Goal: Task Accomplishment & Management: Manage account settings

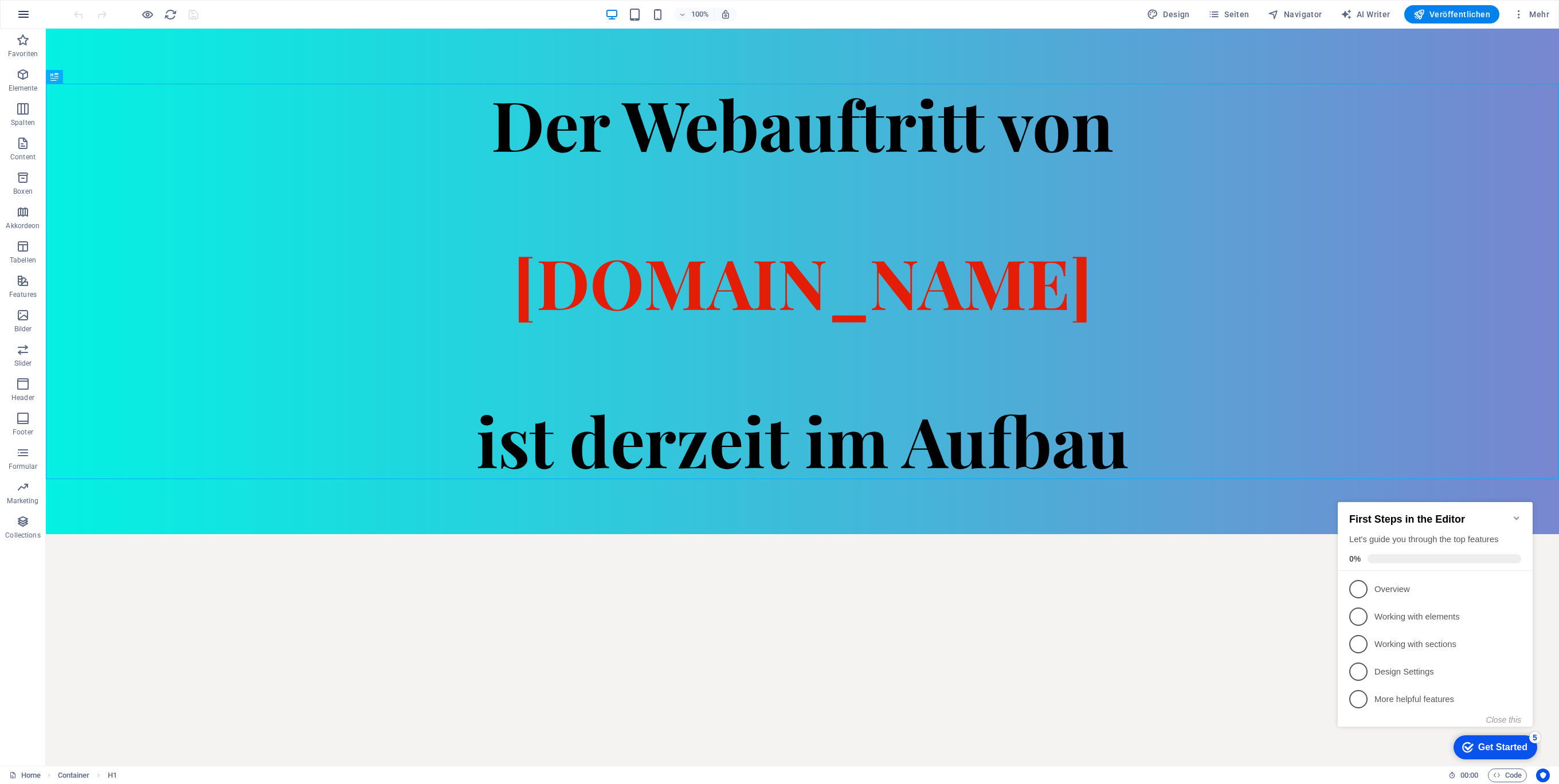
click at [22, 13] on icon "button" at bounding box center [23, 13] width 13 height 13
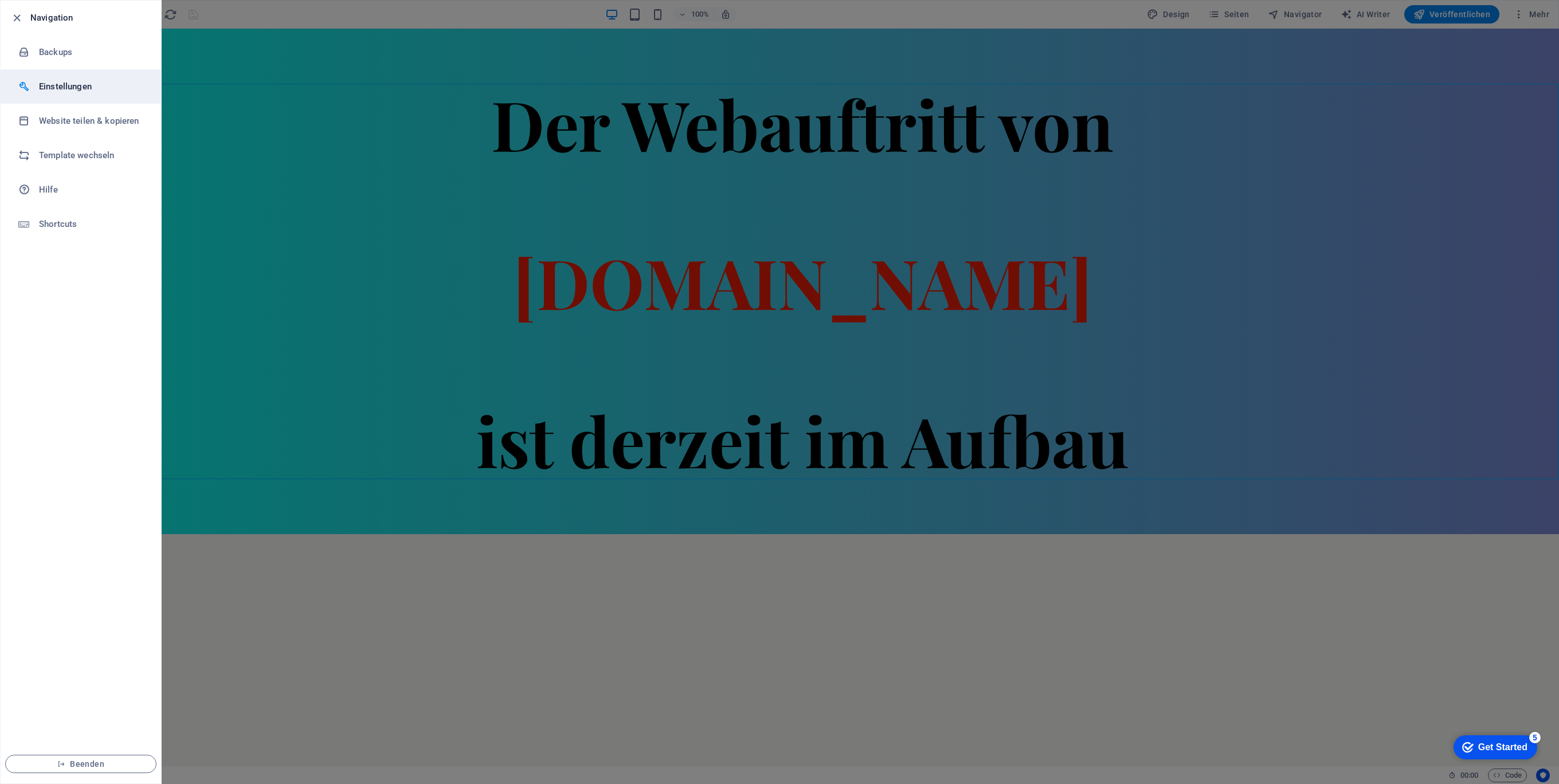
click at [84, 78] on li "Einstellungen" at bounding box center [81, 86] width 161 height 34
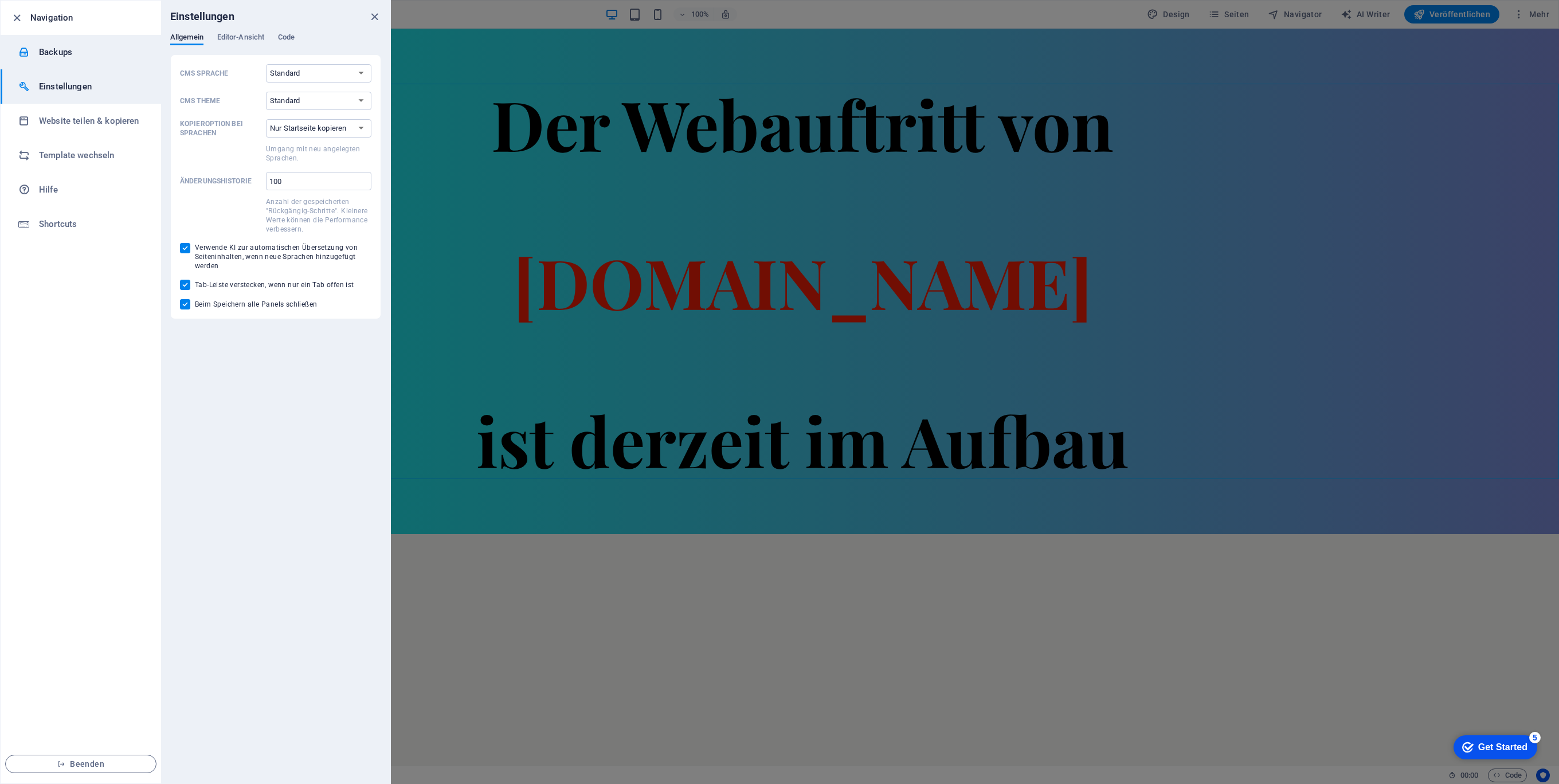
click at [74, 48] on h6 "Backups" at bounding box center [92, 51] width 106 height 13
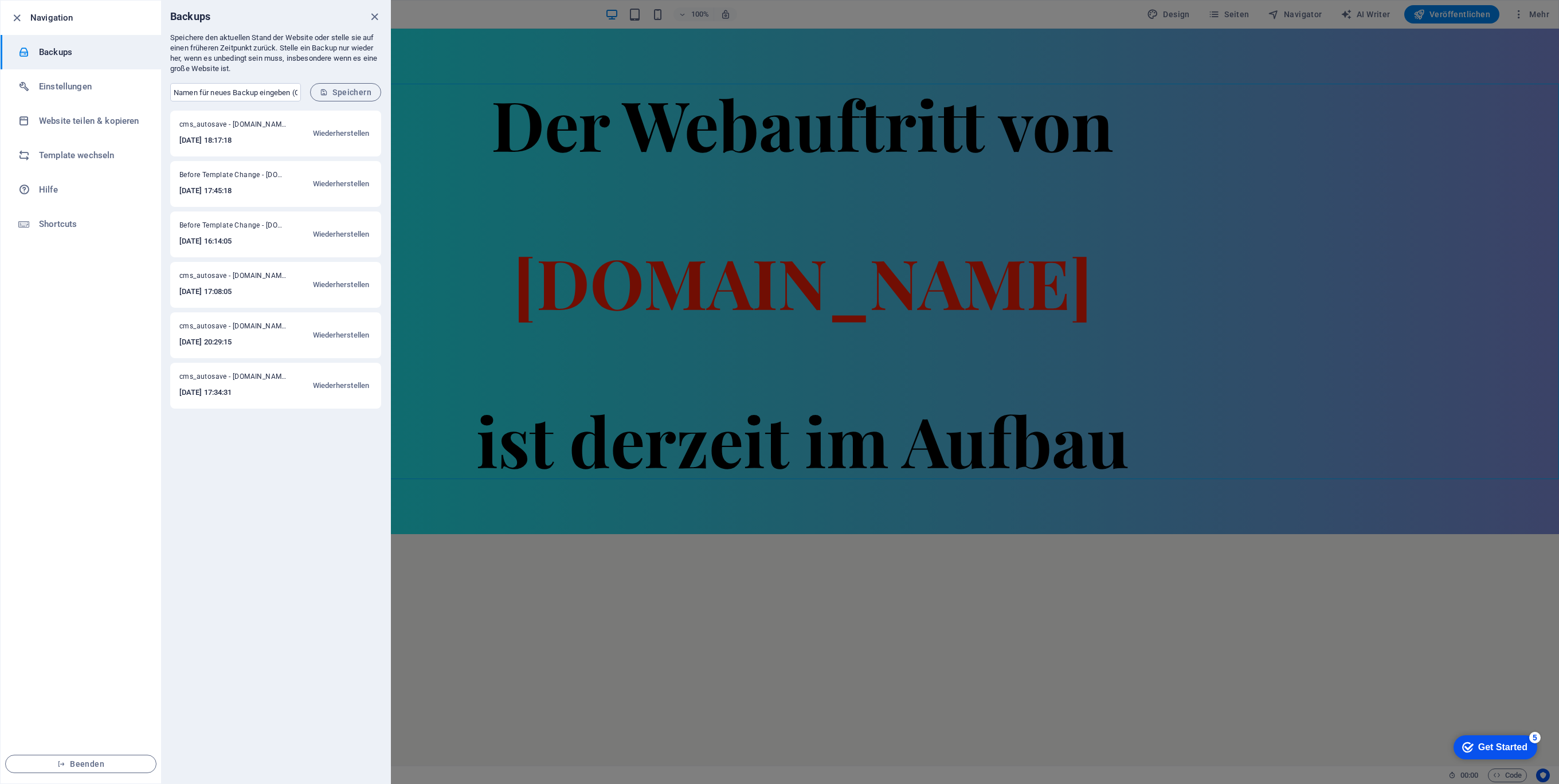
click at [713, 612] on div at bounding box center [779, 392] width 1559 height 784
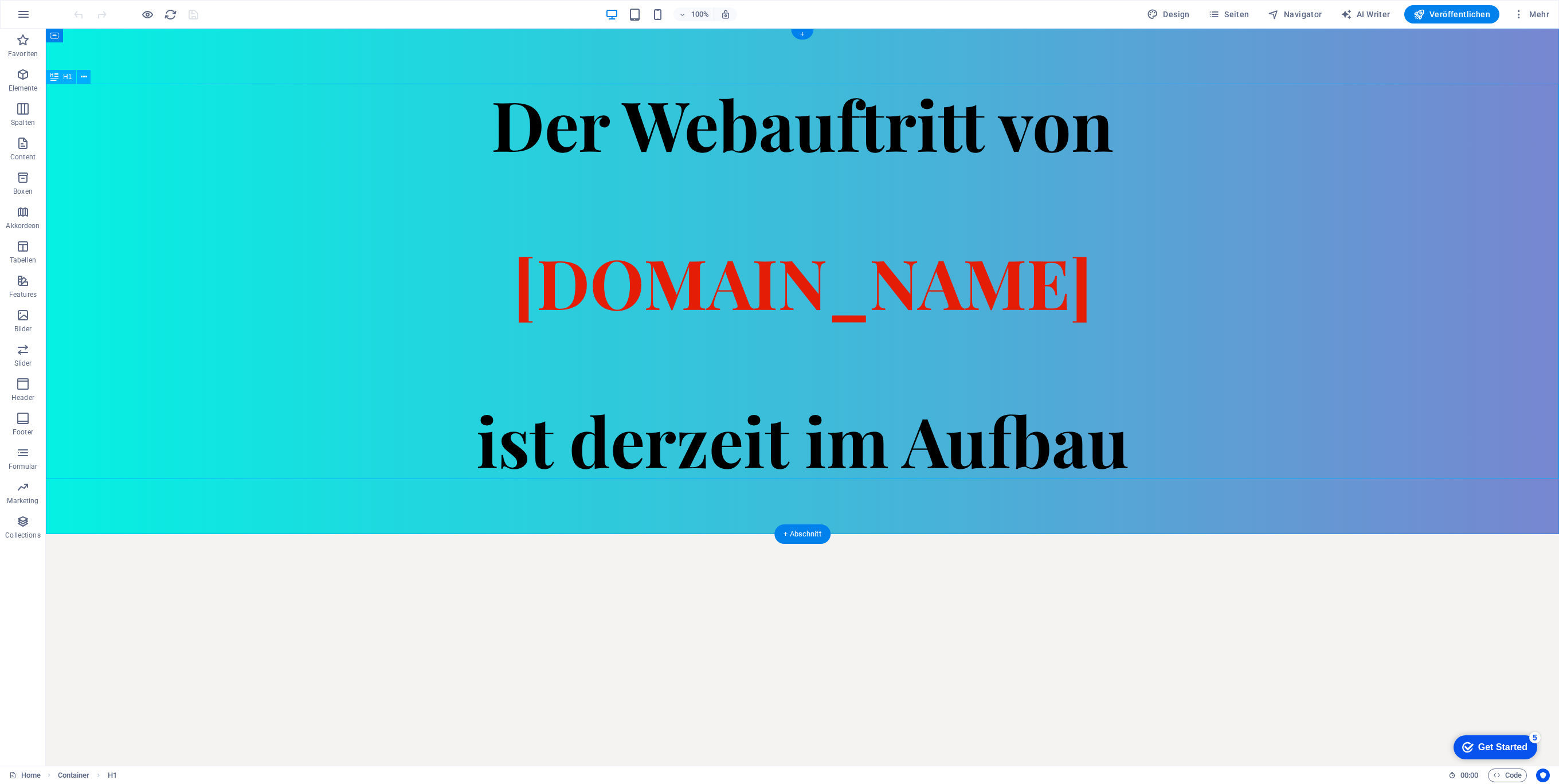
click at [240, 232] on div "Der Webauftritt von [DOMAIN_NAME] ist derzeit im Aufbau" at bounding box center [802, 281] width 1513 height 395
click at [186, 49] on div "Der Webauftritt von [DOMAIN_NAME] ist derzeit im Aufbau" at bounding box center [802, 281] width 1513 height 506
click at [103, 37] on icon at bounding box center [105, 35] width 6 height 12
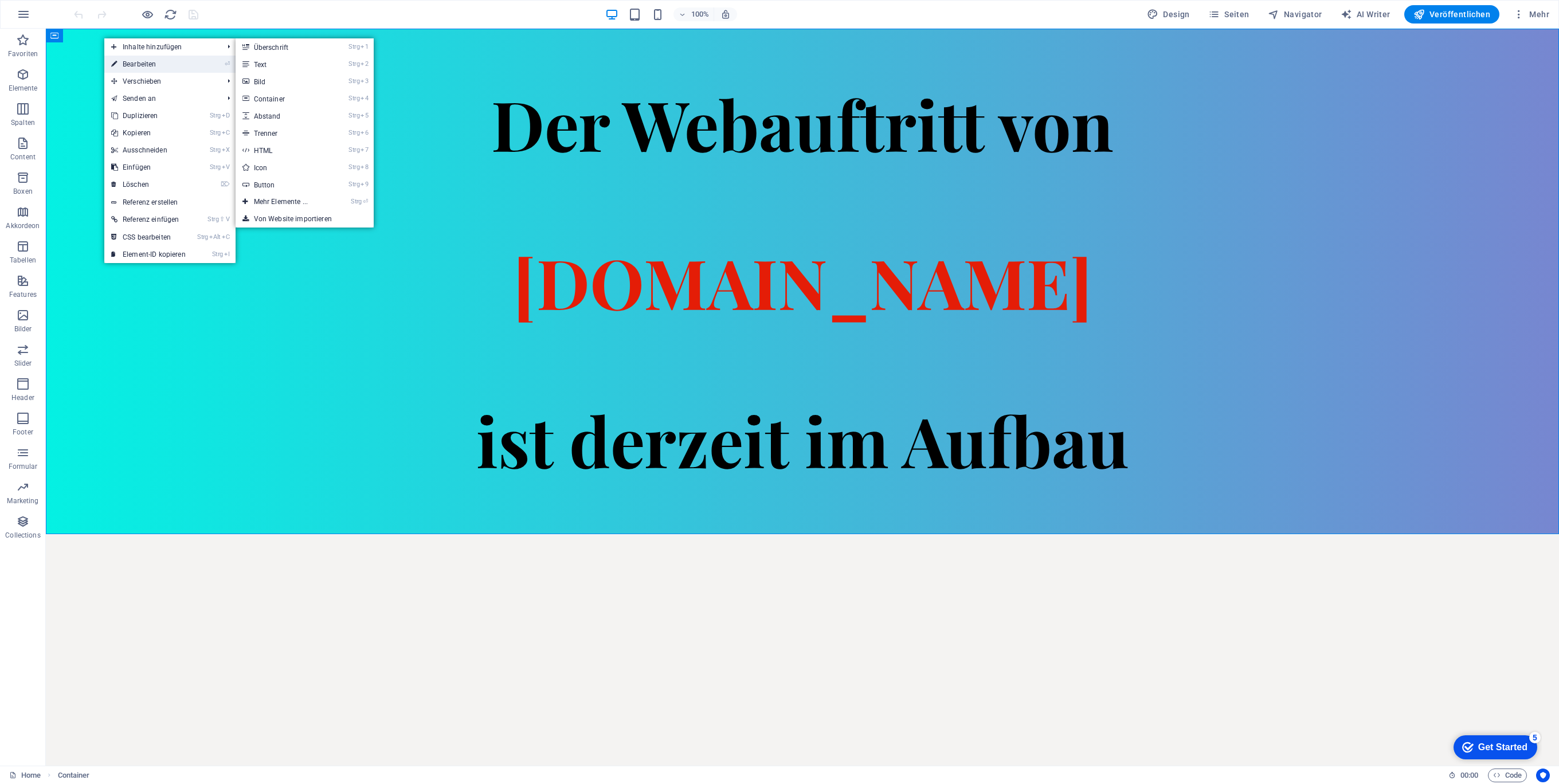
click at [172, 63] on link "⏎ Bearbeiten" at bounding box center [148, 64] width 88 height 17
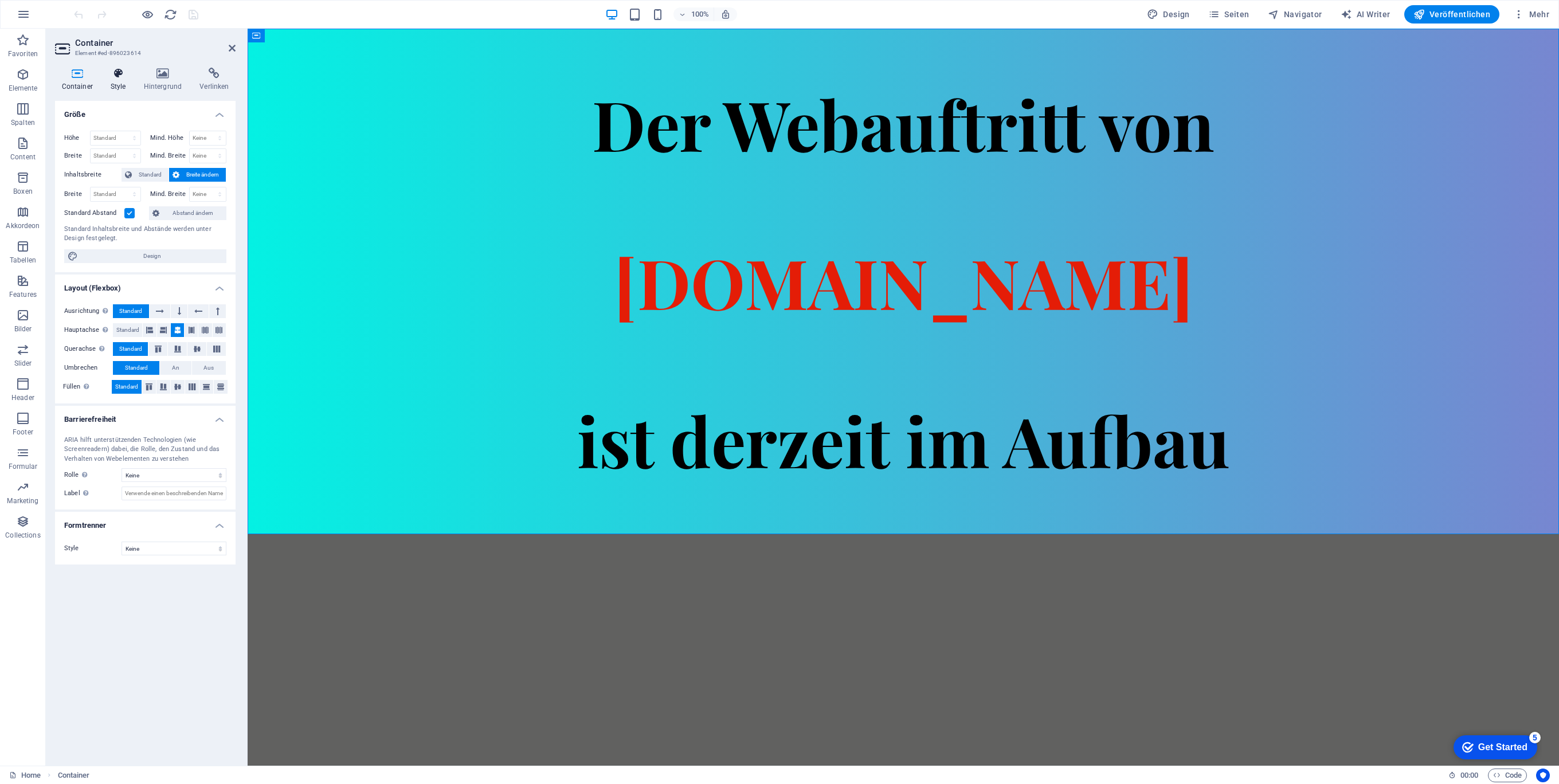
click at [126, 76] on icon at bounding box center [118, 73] width 29 height 12
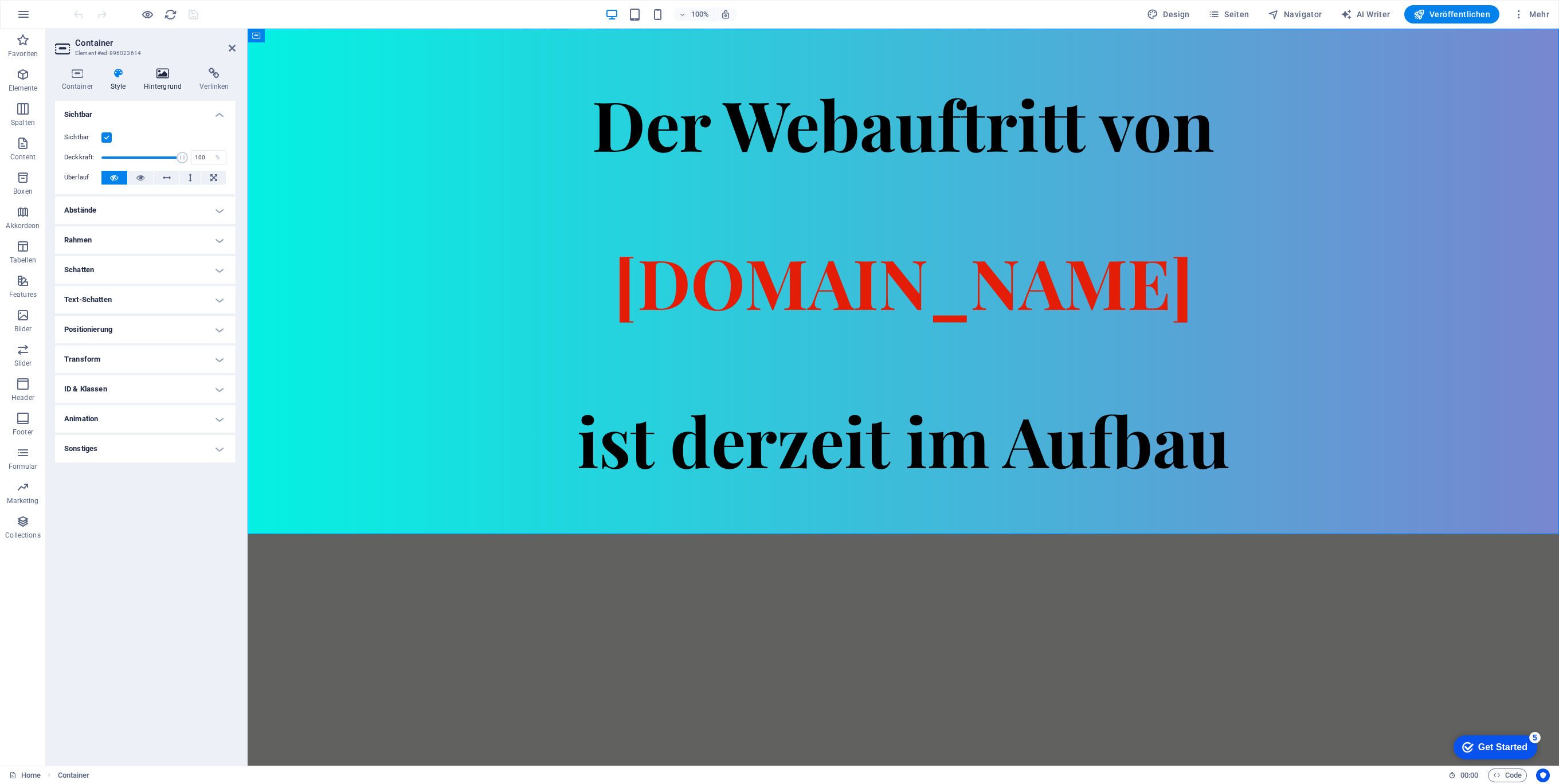
click at [171, 74] on icon at bounding box center [162, 73] width 51 height 12
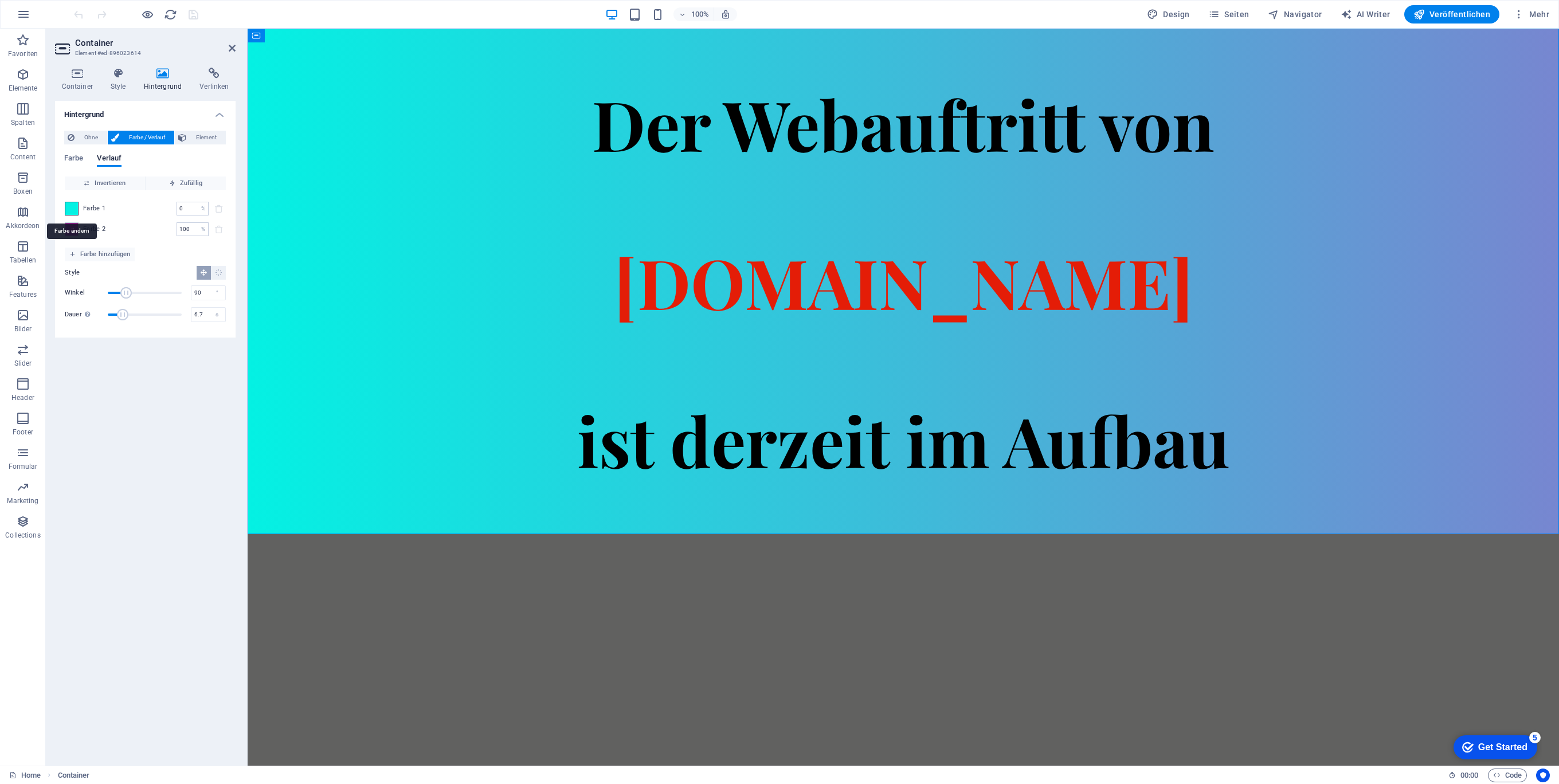
click at [71, 207] on span at bounding box center [72, 208] width 13 height 13
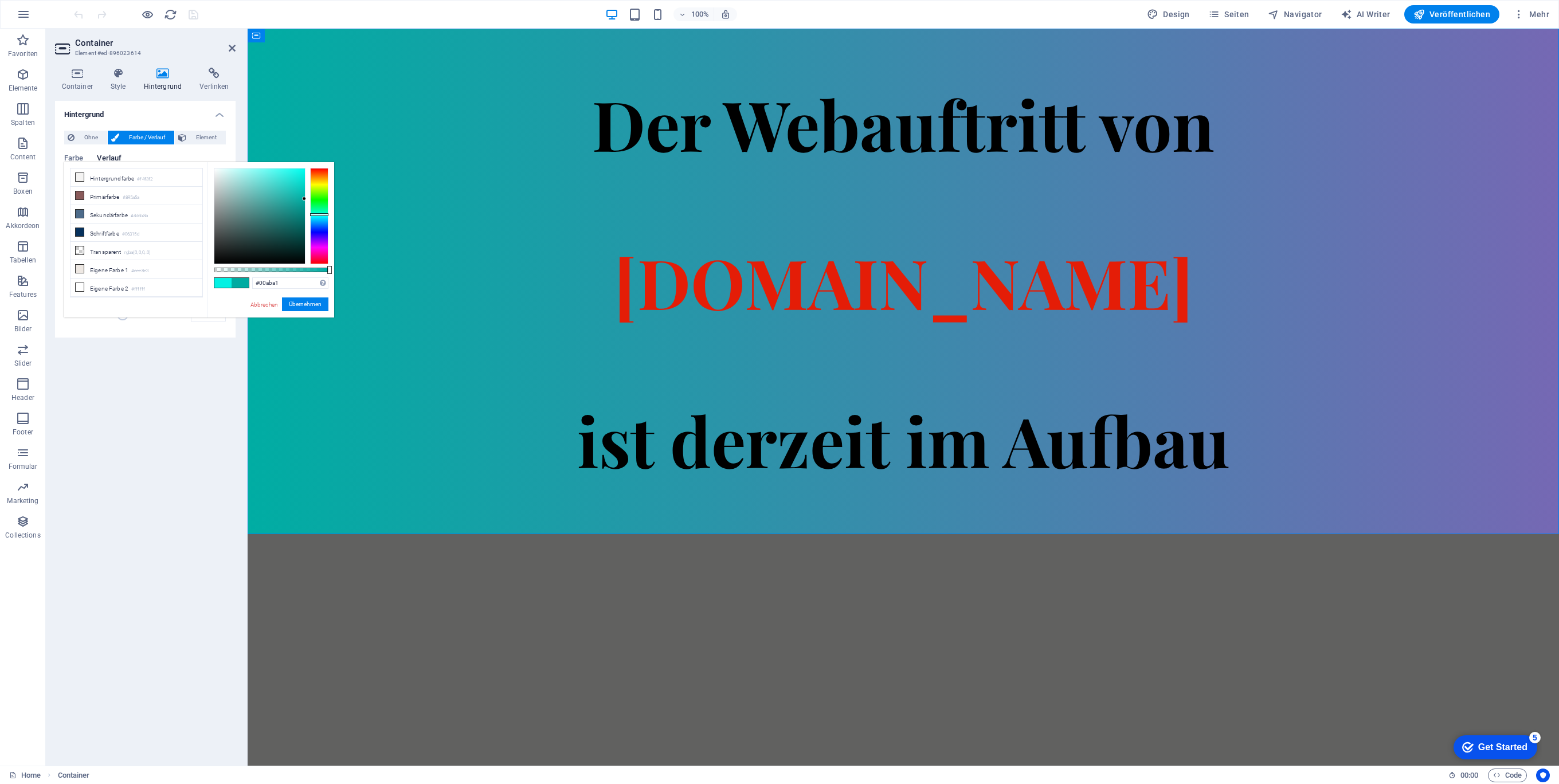
type input "#00aaa0"
drag, startPoint x: 297, startPoint y: 180, endPoint x: 308, endPoint y: 199, distance: 22.0
click at [308, 199] on div at bounding box center [271, 216] width 115 height 96
click at [306, 300] on button "Übernehmen" at bounding box center [306, 304] width 47 height 13
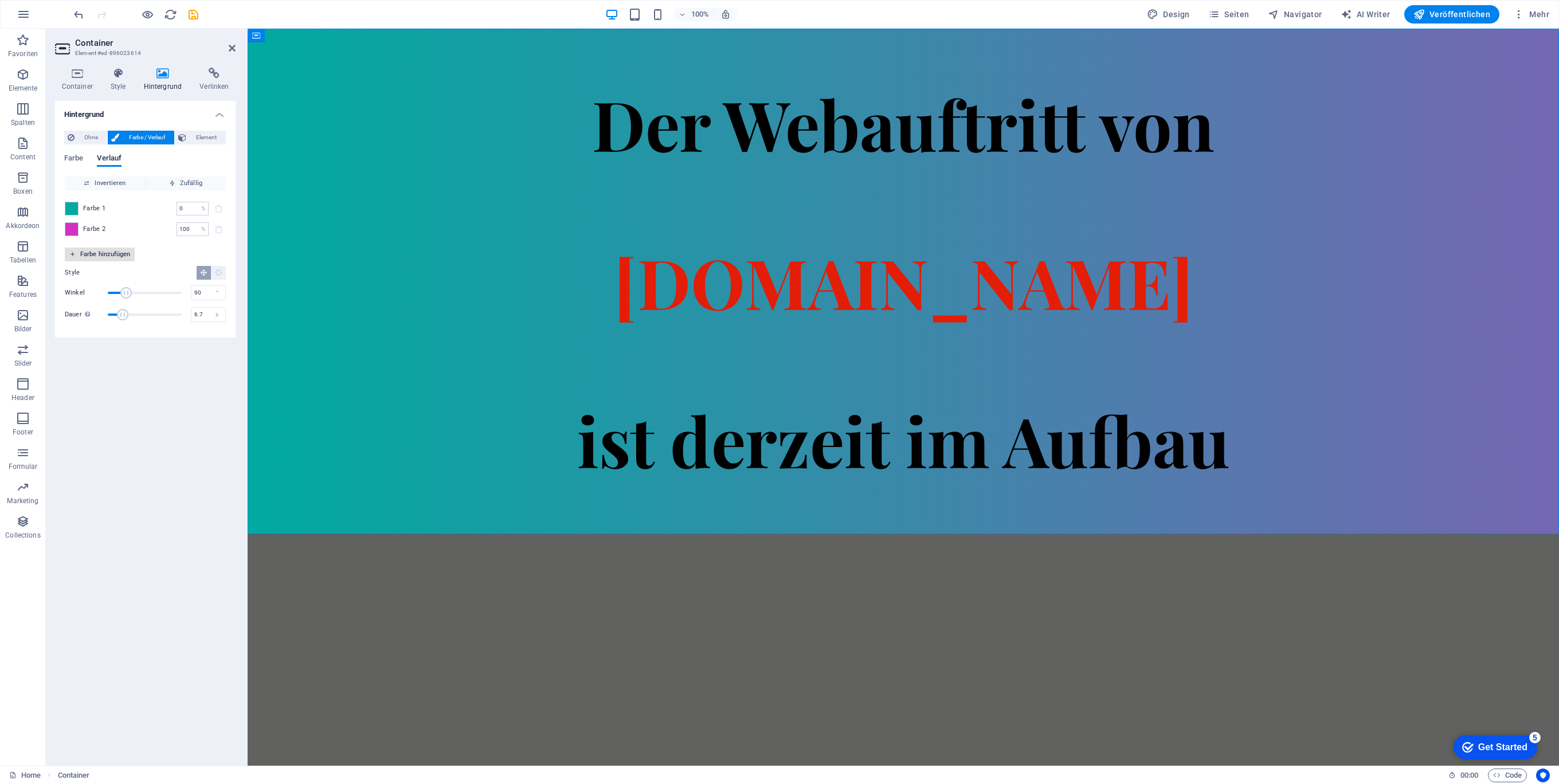
click at [113, 258] on span "Farbe hinzufügen" at bounding box center [100, 254] width 61 height 13
drag, startPoint x: 196, startPoint y: 231, endPoint x: 163, endPoint y: 230, distance: 33.0
click at [163, 230] on div "Farbe 2 100 % ​" at bounding box center [145, 229] width 161 height 13
type input "50"
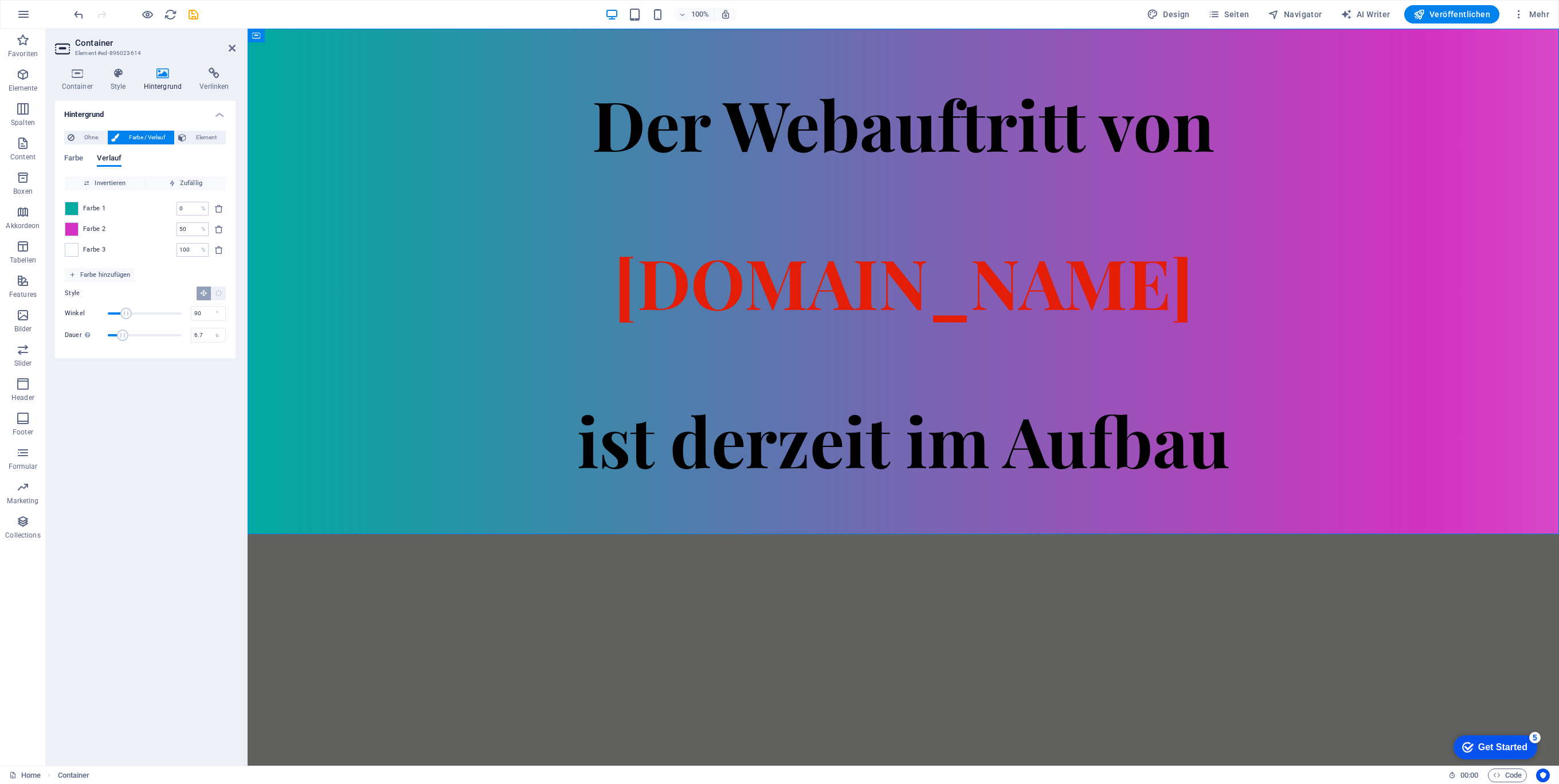
drag, startPoint x: 197, startPoint y: 248, endPoint x: 150, endPoint y: 249, distance: 47.0
click at [150, 249] on div "Farbe 3 100 % ​" at bounding box center [145, 249] width 161 height 13
drag, startPoint x: 125, startPoint y: 313, endPoint x: 115, endPoint y: 314, distance: 10.0
click at [115, 314] on span "Winkel" at bounding box center [114, 313] width 12 height 12
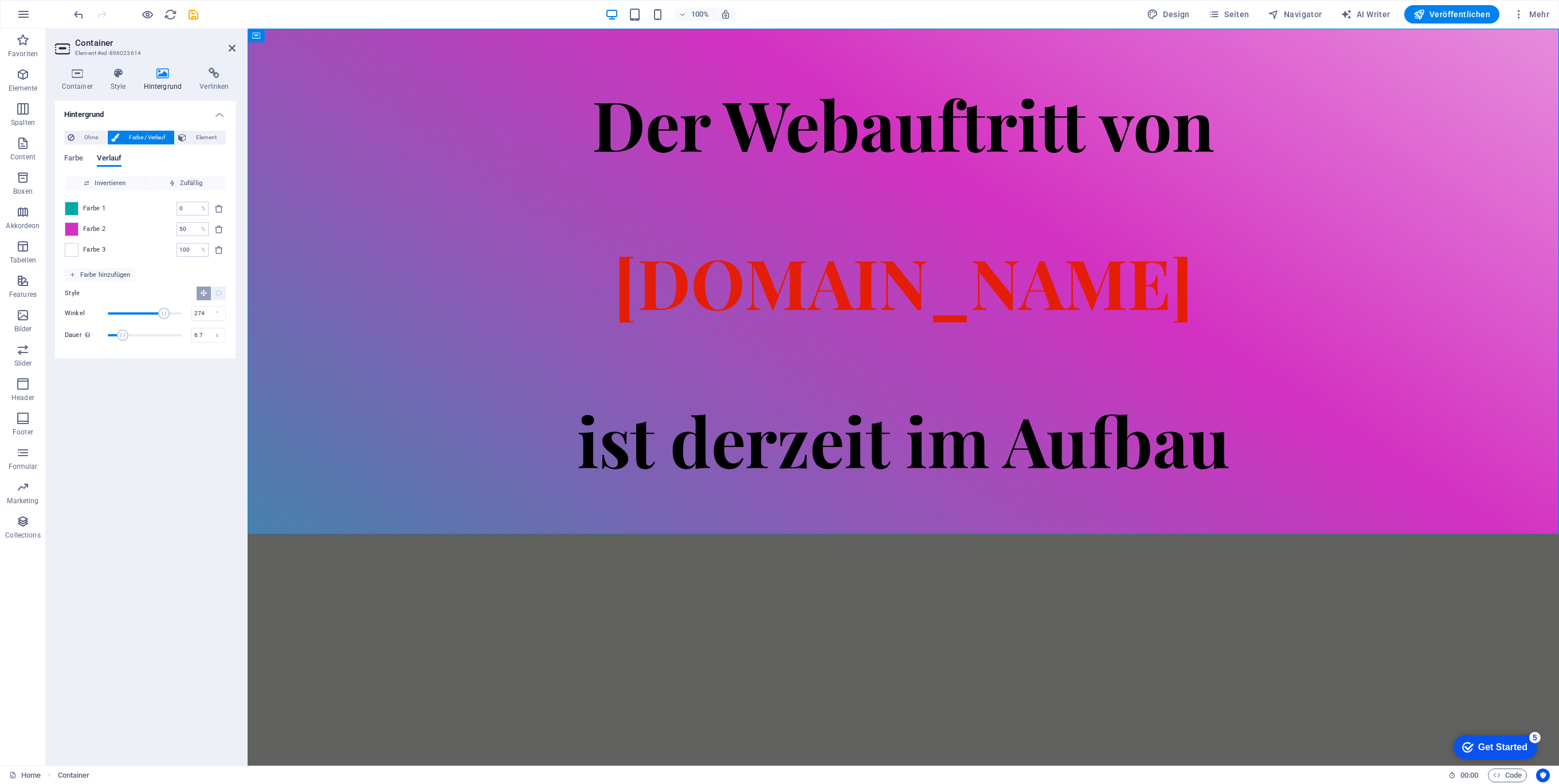
drag, startPoint x: 115, startPoint y: 314, endPoint x: 164, endPoint y: 312, distance: 49.0
click at [164, 312] on span "Winkel" at bounding box center [164, 313] width 12 height 12
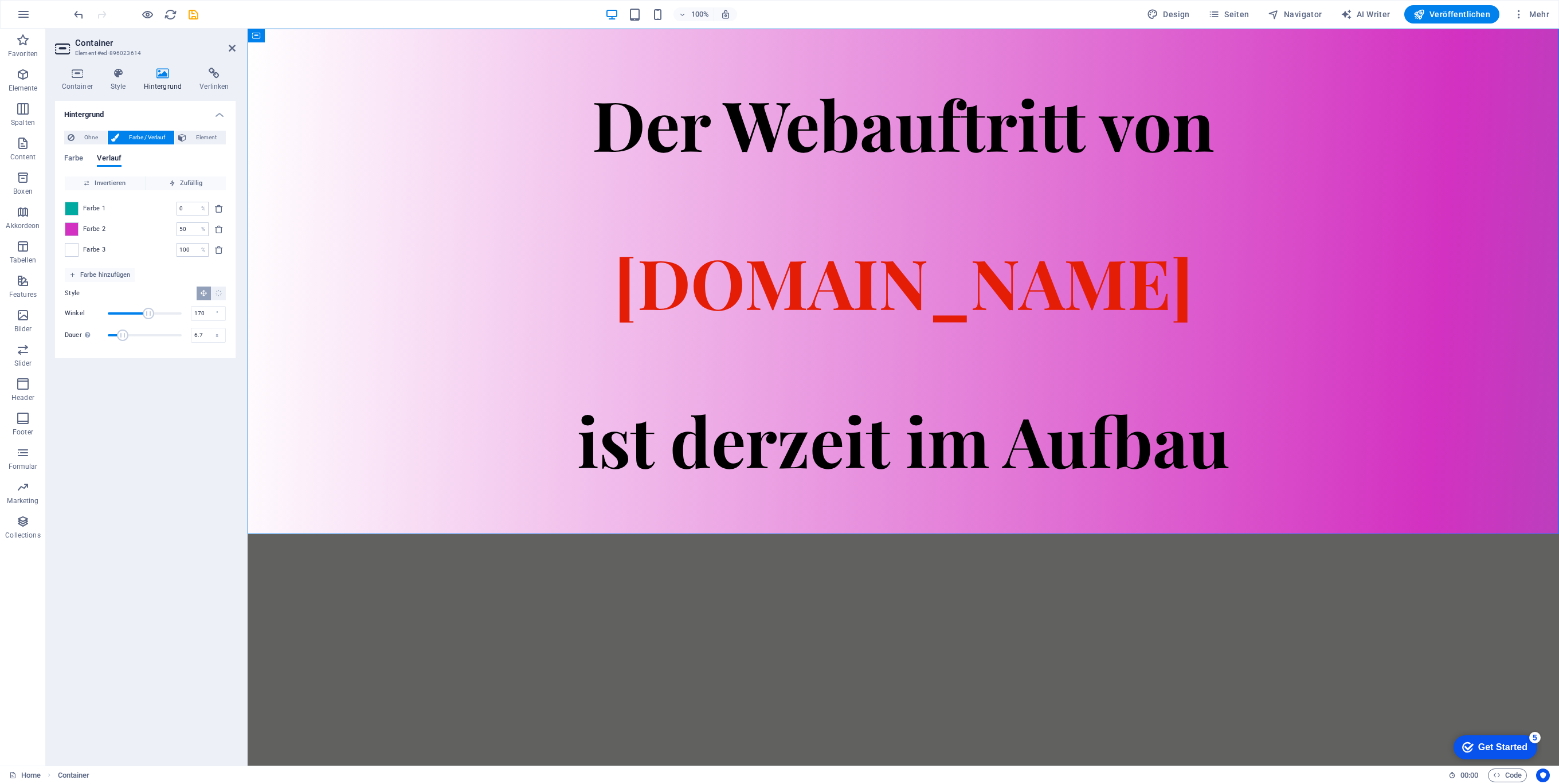
drag, startPoint x: 164, startPoint y: 312, endPoint x: 143, endPoint y: 313, distance: 21.0
click at [143, 313] on span "Winkel" at bounding box center [148, 313] width 12 height 12
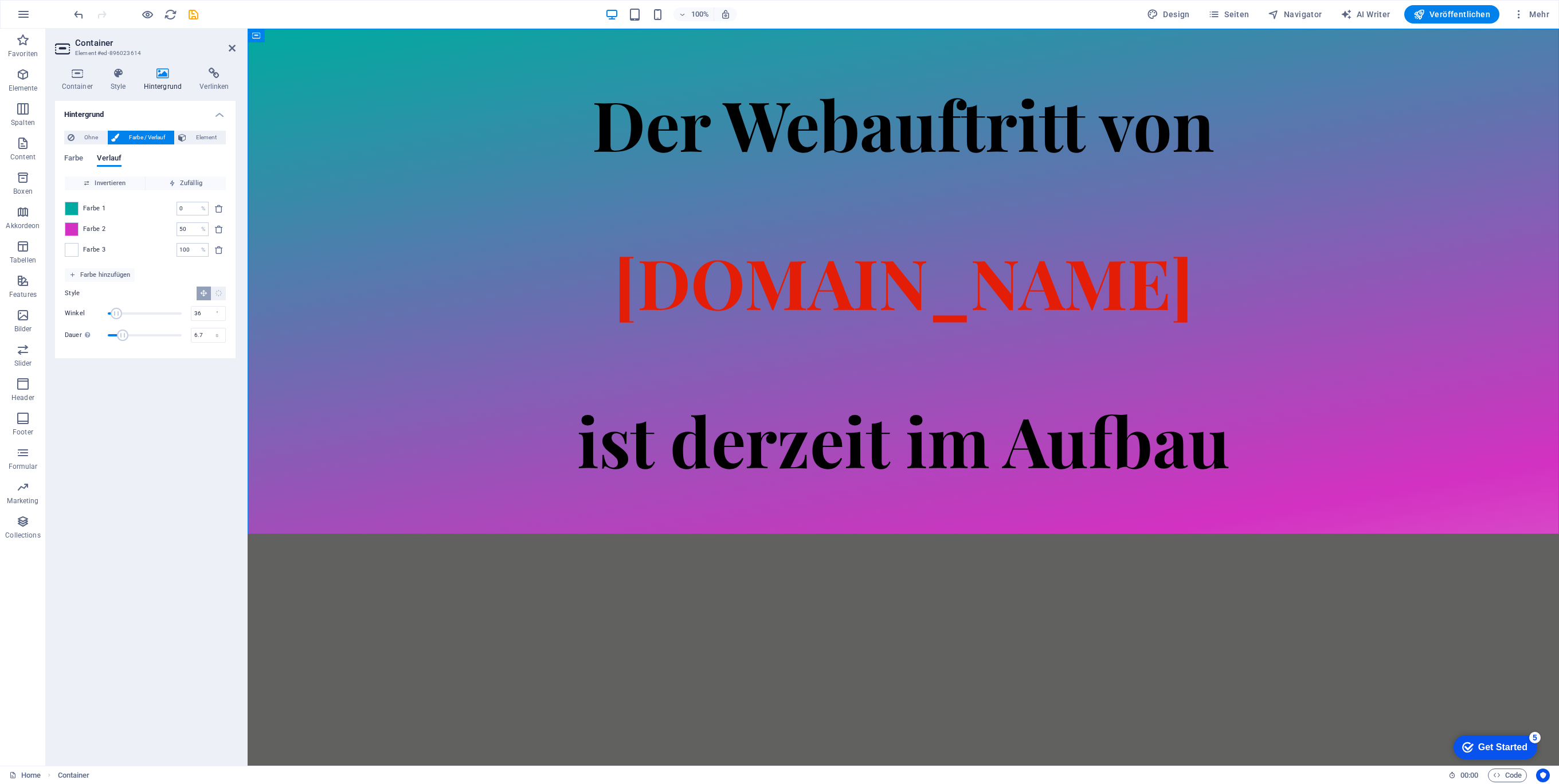
type input "33"
drag, startPoint x: 143, startPoint y: 313, endPoint x: 115, endPoint y: 322, distance: 29.4
click at [115, 322] on div "Winkel 33 ° Dauer Dauer der Hintergrund-Animation. Ein Wert von "0" deaktiviert…" at bounding box center [145, 323] width 161 height 39
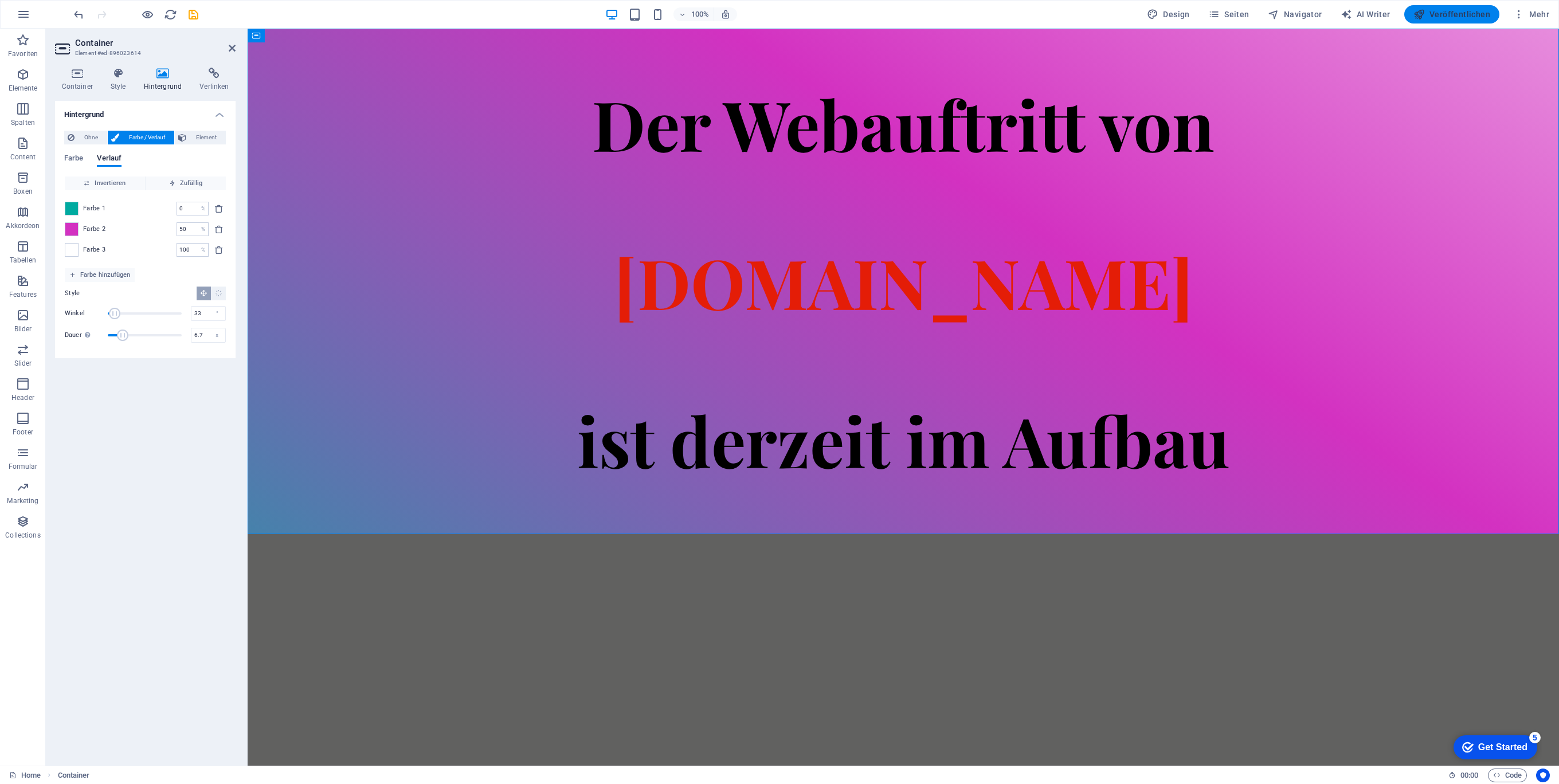
click at [1448, 14] on span "Veröffentlichen" at bounding box center [1451, 14] width 76 height 12
